Goal: Task Accomplishment & Management: Use online tool/utility

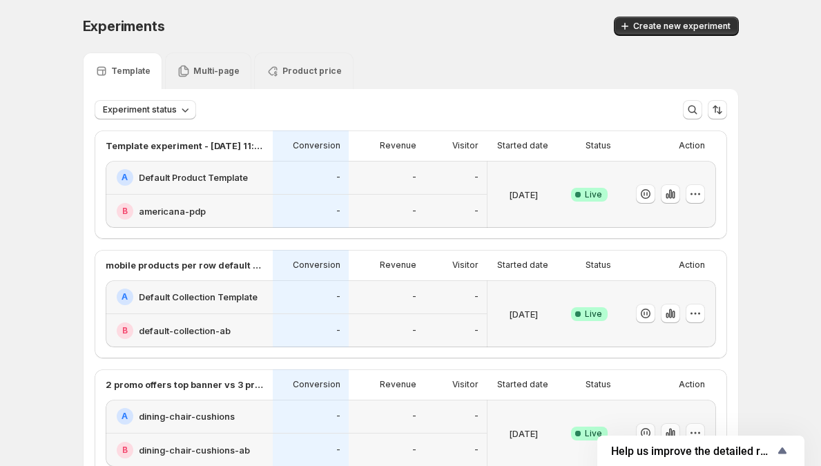
click at [211, 70] on p "Multi-page" at bounding box center [216, 71] width 46 height 11
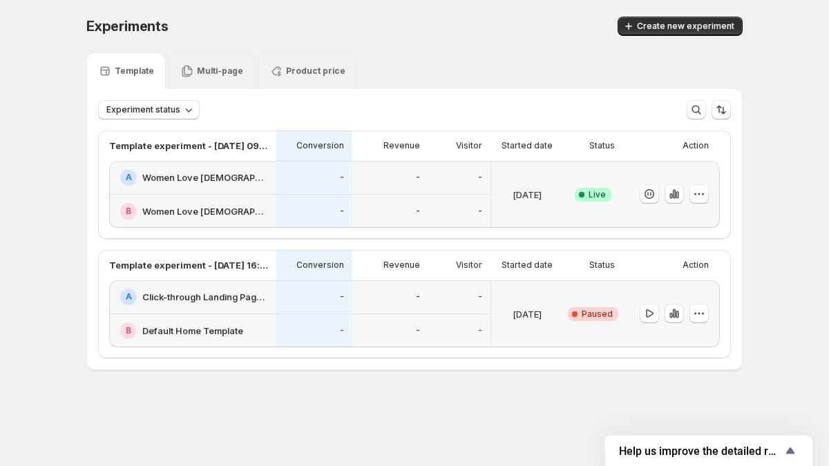
click at [428, 208] on div "-" at bounding box center [459, 212] width 62 height 34
